Goal: Browse casually

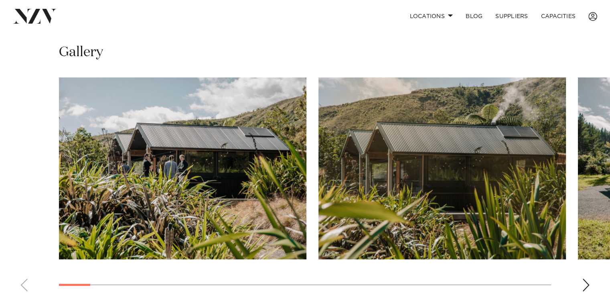
scroll to position [562, 0]
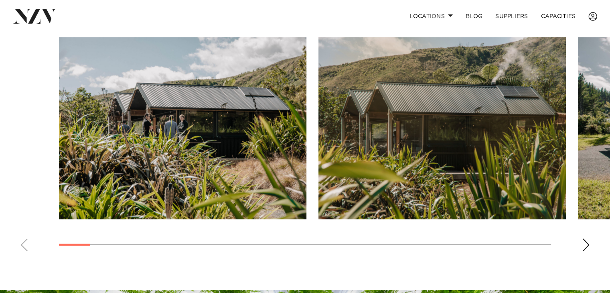
click at [589, 244] on div "Next slide" at bounding box center [586, 244] width 8 height 13
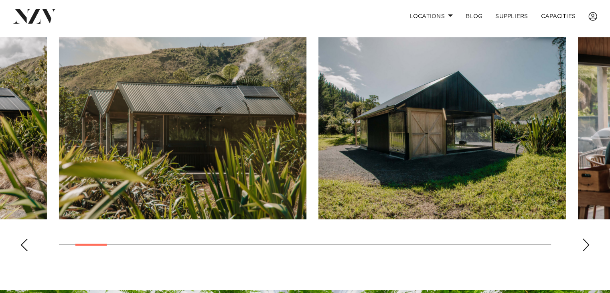
click at [588, 245] on div "Next slide" at bounding box center [586, 244] width 8 height 13
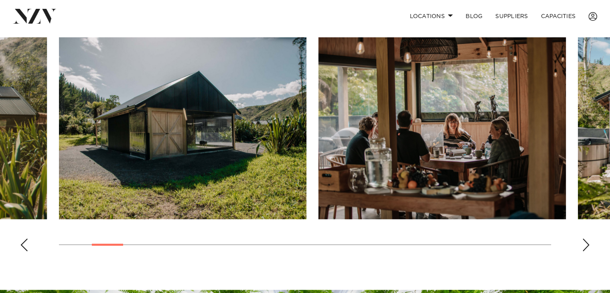
click at [588, 245] on div "Next slide" at bounding box center [586, 244] width 8 height 13
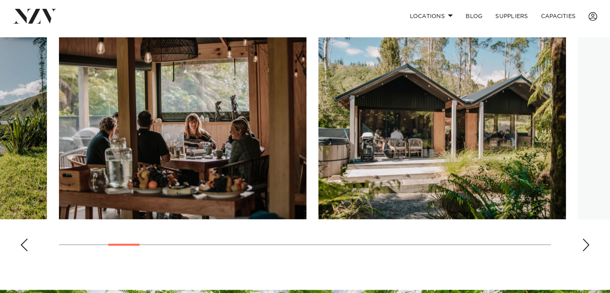
click at [588, 245] on div "Next slide" at bounding box center [586, 244] width 8 height 13
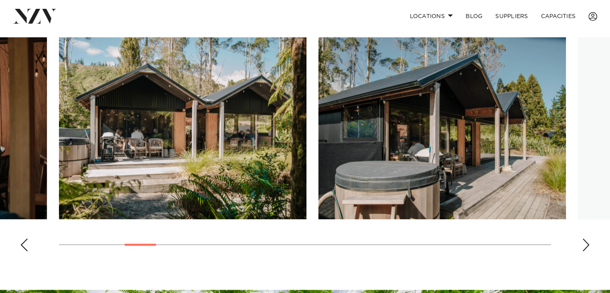
click at [588, 245] on div "Next slide" at bounding box center [586, 244] width 8 height 13
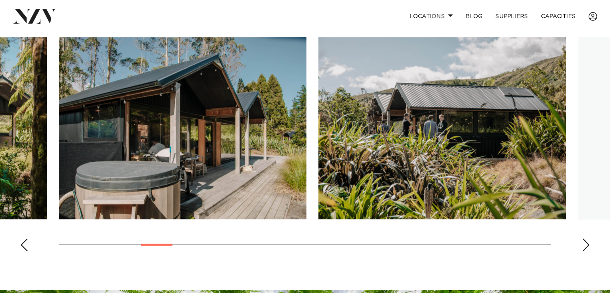
click at [588, 245] on div "Next slide" at bounding box center [586, 244] width 8 height 13
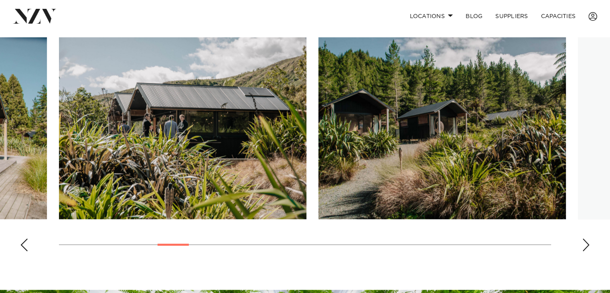
click at [588, 245] on div "Next slide" at bounding box center [586, 244] width 8 height 13
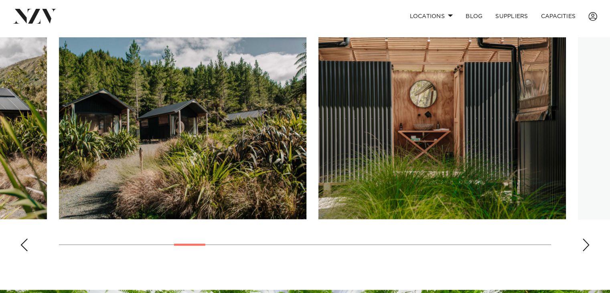
click at [588, 245] on div "Next slide" at bounding box center [586, 244] width 8 height 13
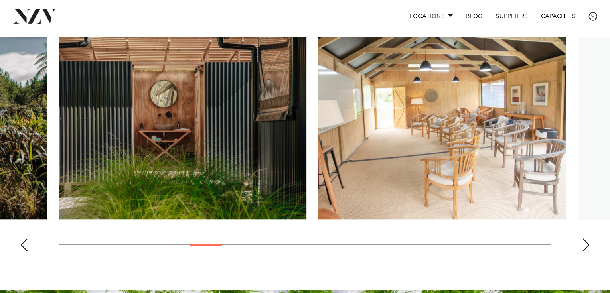
click at [588, 245] on div "Next slide" at bounding box center [586, 244] width 8 height 13
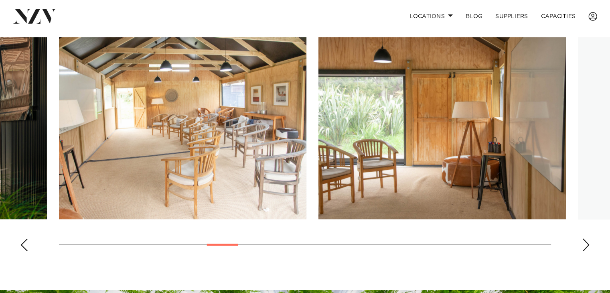
click at [588, 245] on div "Next slide" at bounding box center [586, 244] width 8 height 13
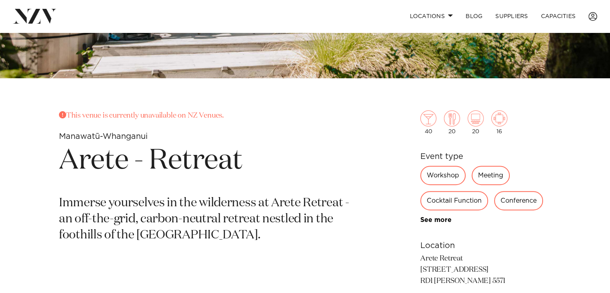
scroll to position [281, 0]
